Goal: Information Seeking & Learning: Learn about a topic

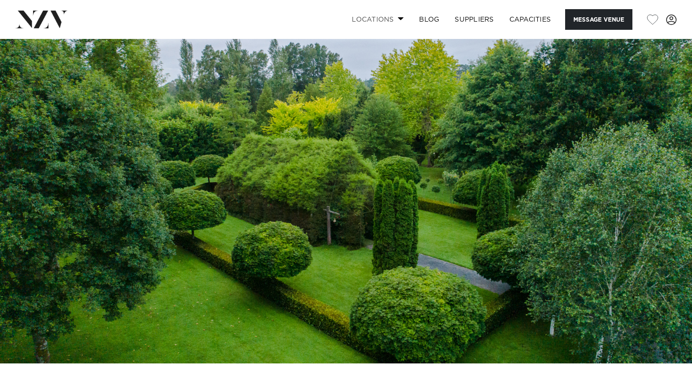
click at [399, 20] on span at bounding box center [401, 18] width 6 height 3
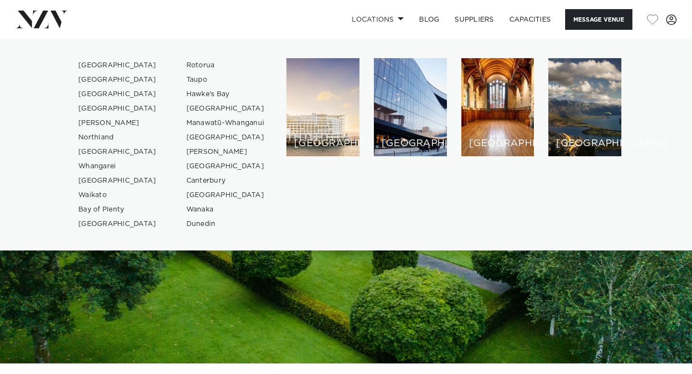
click at [306, 277] on img at bounding box center [346, 201] width 692 height 325
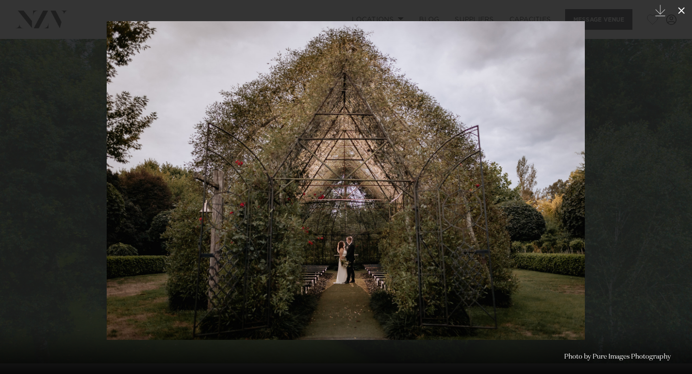
click at [682, 11] on icon at bounding box center [682, 10] width 7 height 7
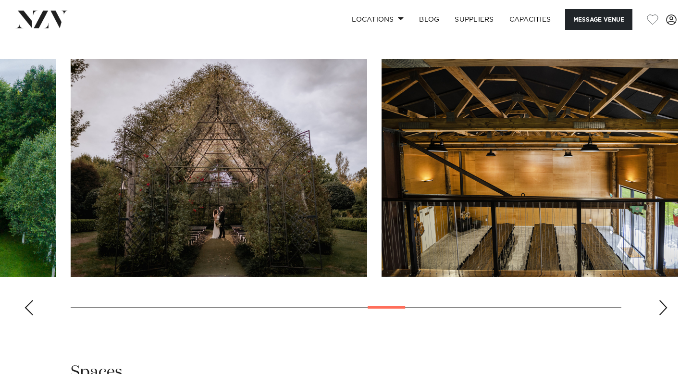
scroll to position [966, 0]
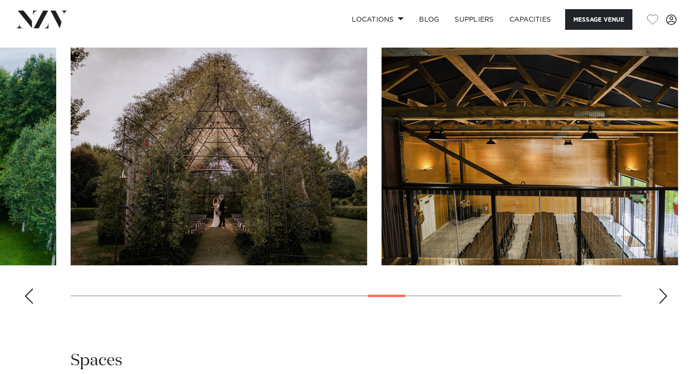
click at [28, 304] on div "Previous slide" at bounding box center [29, 296] width 10 height 15
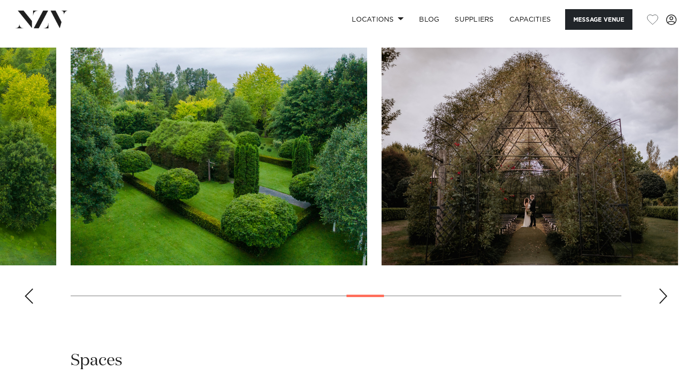
click at [28, 304] on div "Previous slide" at bounding box center [29, 296] width 10 height 15
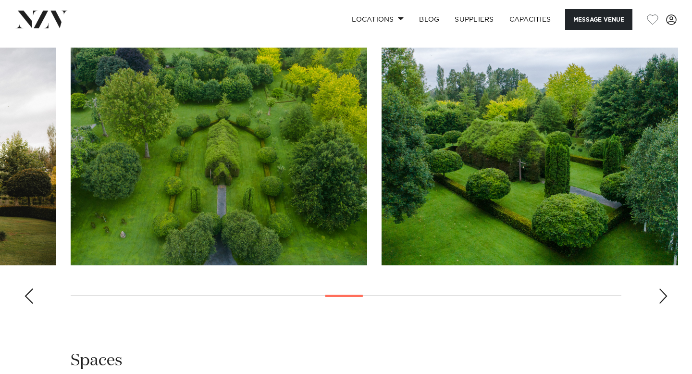
click at [28, 304] on div "Previous slide" at bounding box center [29, 296] width 10 height 15
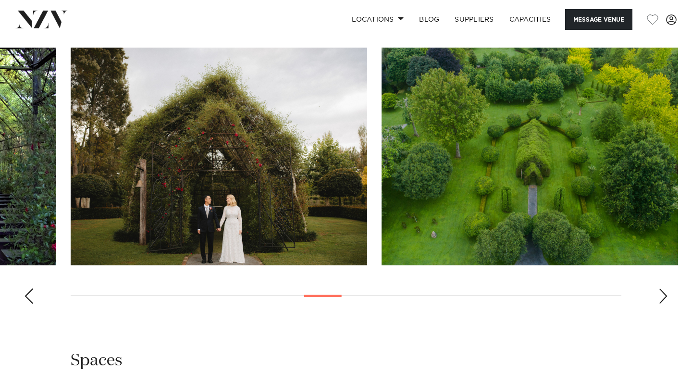
click at [28, 304] on div "Previous slide" at bounding box center [29, 296] width 10 height 15
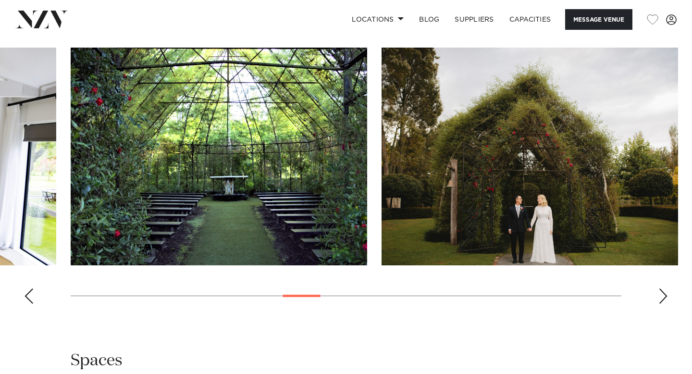
click at [28, 304] on div "Previous slide" at bounding box center [29, 296] width 10 height 15
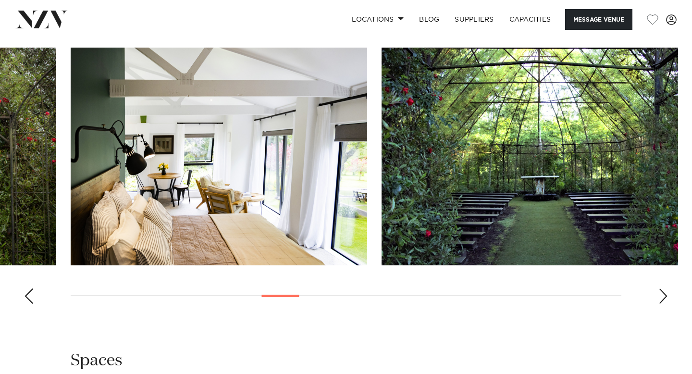
click at [28, 304] on div "Previous slide" at bounding box center [29, 296] width 10 height 15
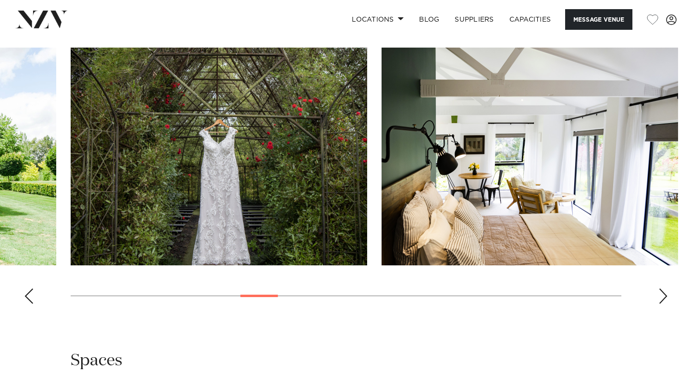
click at [28, 304] on div "Previous slide" at bounding box center [29, 296] width 10 height 15
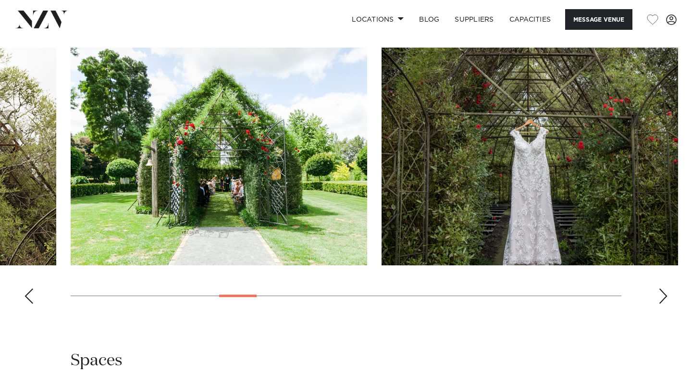
click at [28, 304] on div "Previous slide" at bounding box center [29, 296] width 10 height 15
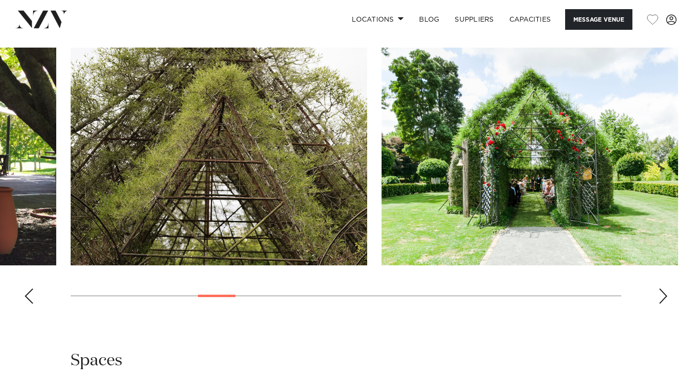
click at [28, 304] on div "Previous slide" at bounding box center [29, 296] width 10 height 15
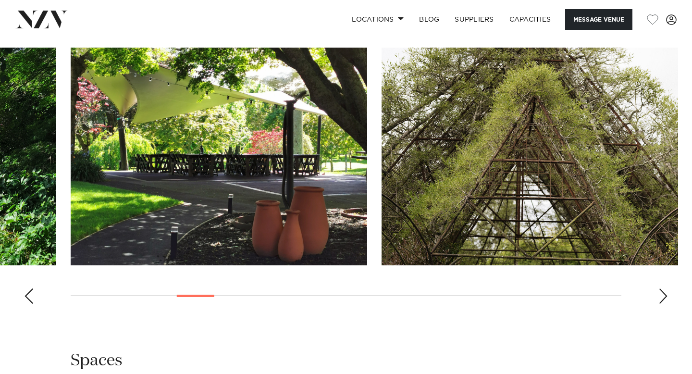
click at [28, 304] on div "Previous slide" at bounding box center [29, 296] width 10 height 15
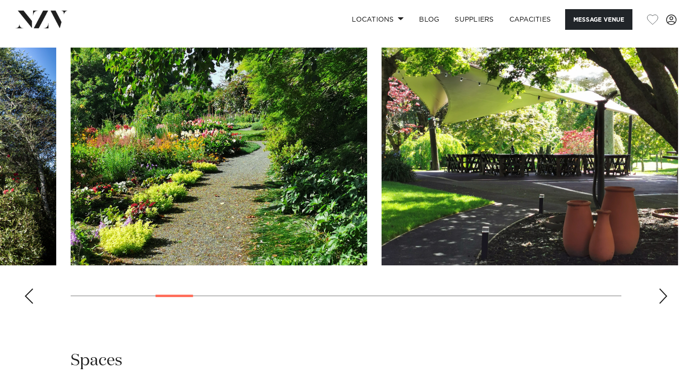
click at [602, 229] on img "6 / 26" at bounding box center [530, 157] width 297 height 218
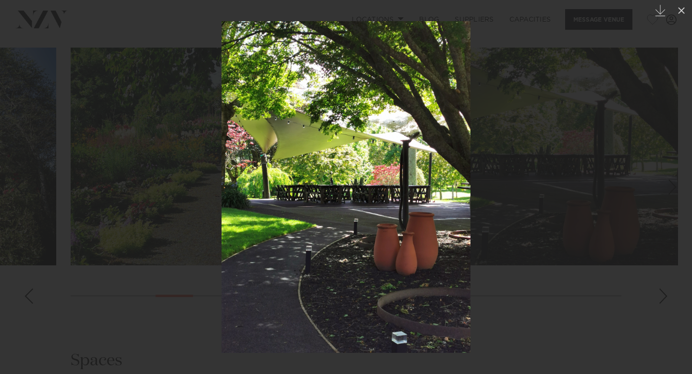
click at [19, 164] on link at bounding box center [17, 187] width 34 height 48
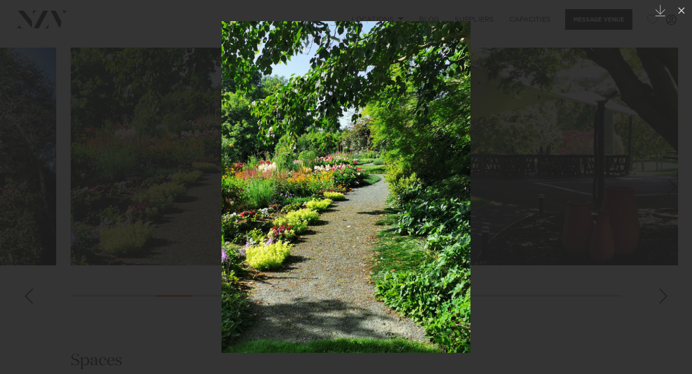
click at [52, 281] on div at bounding box center [346, 187] width 692 height 374
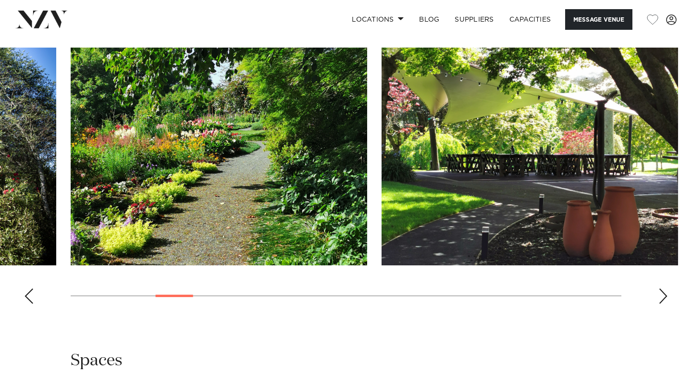
click at [27, 304] on div "Previous slide" at bounding box center [29, 296] width 10 height 15
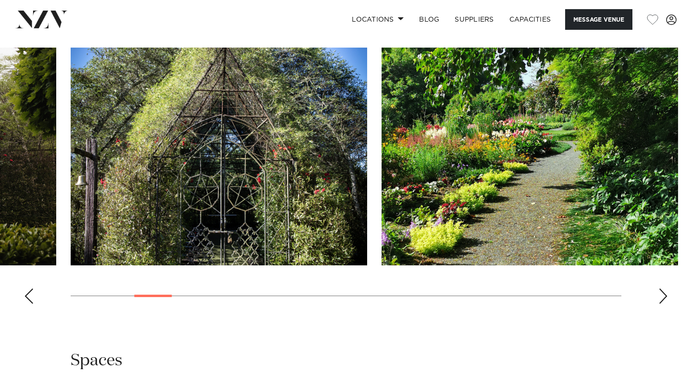
click at [27, 304] on div "Previous slide" at bounding box center [29, 296] width 10 height 15
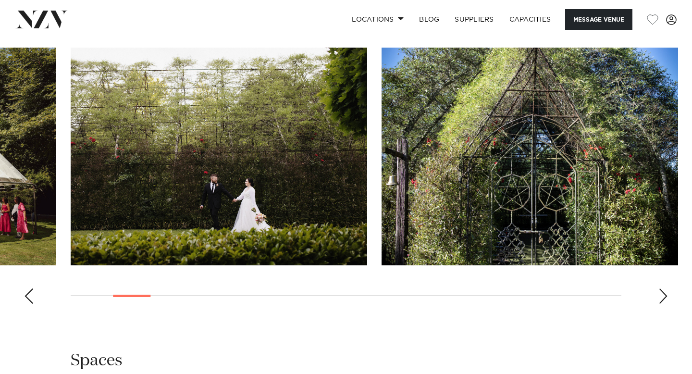
click at [27, 304] on div "Previous slide" at bounding box center [29, 296] width 10 height 15
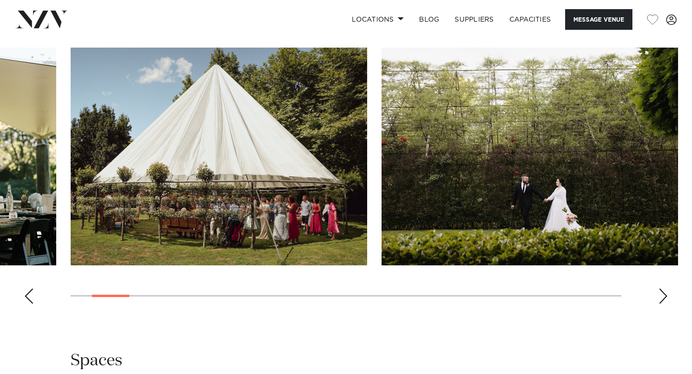
click at [27, 304] on div "Previous slide" at bounding box center [29, 296] width 10 height 15
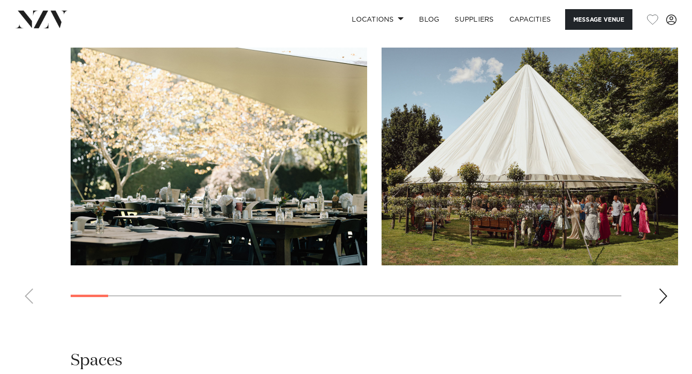
click at [490, 178] on img "2 / 26" at bounding box center [530, 157] width 297 height 218
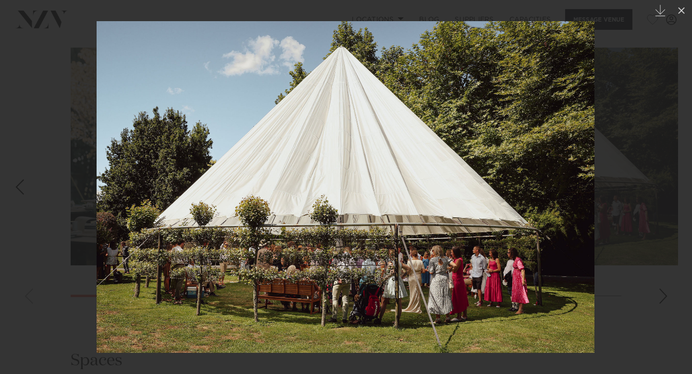
click at [640, 189] on div at bounding box center [346, 187] width 692 height 374
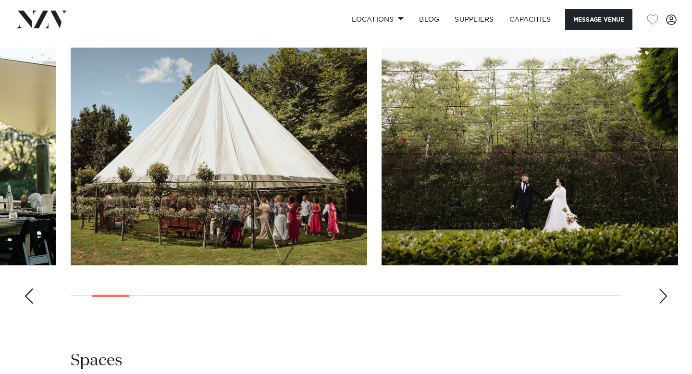
click at [31, 304] on div "Previous slide" at bounding box center [29, 296] width 10 height 15
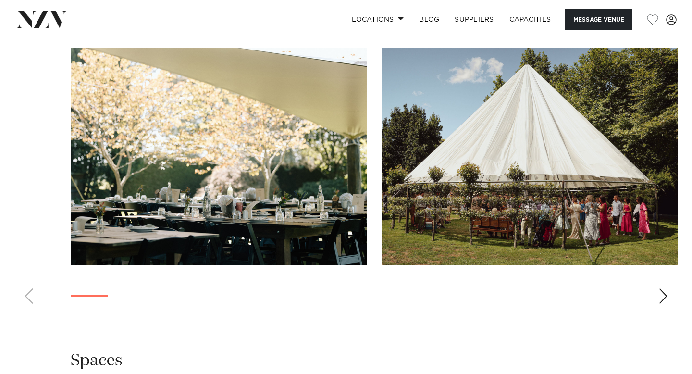
click at [31, 312] on swiper-container at bounding box center [346, 180] width 692 height 264
click at [247, 115] on img "1 / 26" at bounding box center [219, 157] width 297 height 218
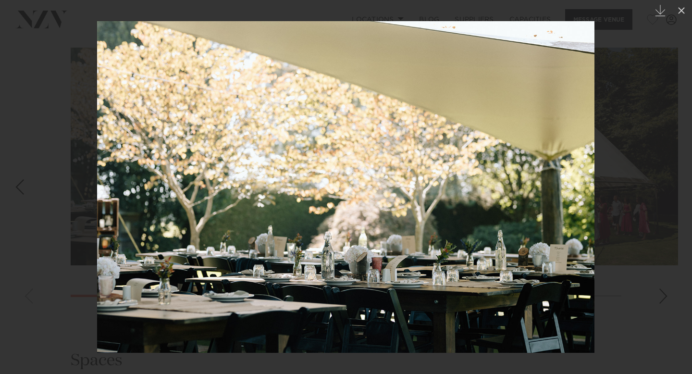
click at [639, 174] on div at bounding box center [346, 187] width 692 height 374
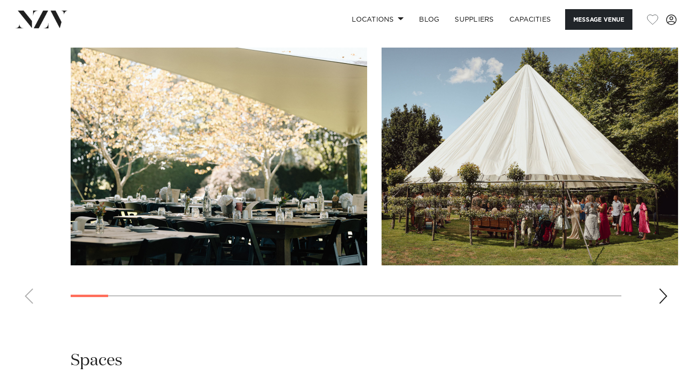
click at [669, 309] on swiper-container at bounding box center [346, 180] width 692 height 264
click at [661, 304] on div "Next slide" at bounding box center [664, 296] width 10 height 15
